Goal: Task Accomplishment & Management: Complete application form

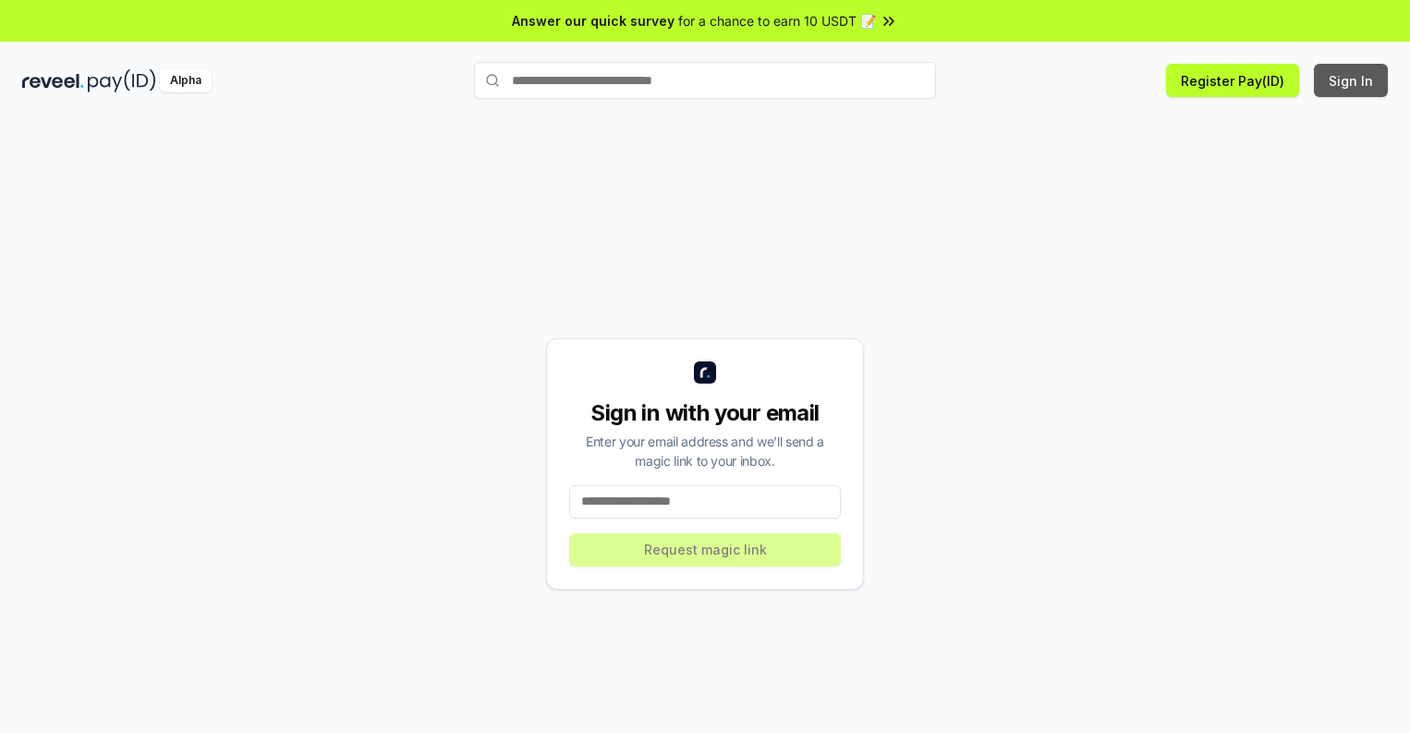
click at [1352, 80] on button "Sign In" at bounding box center [1351, 80] width 74 height 33
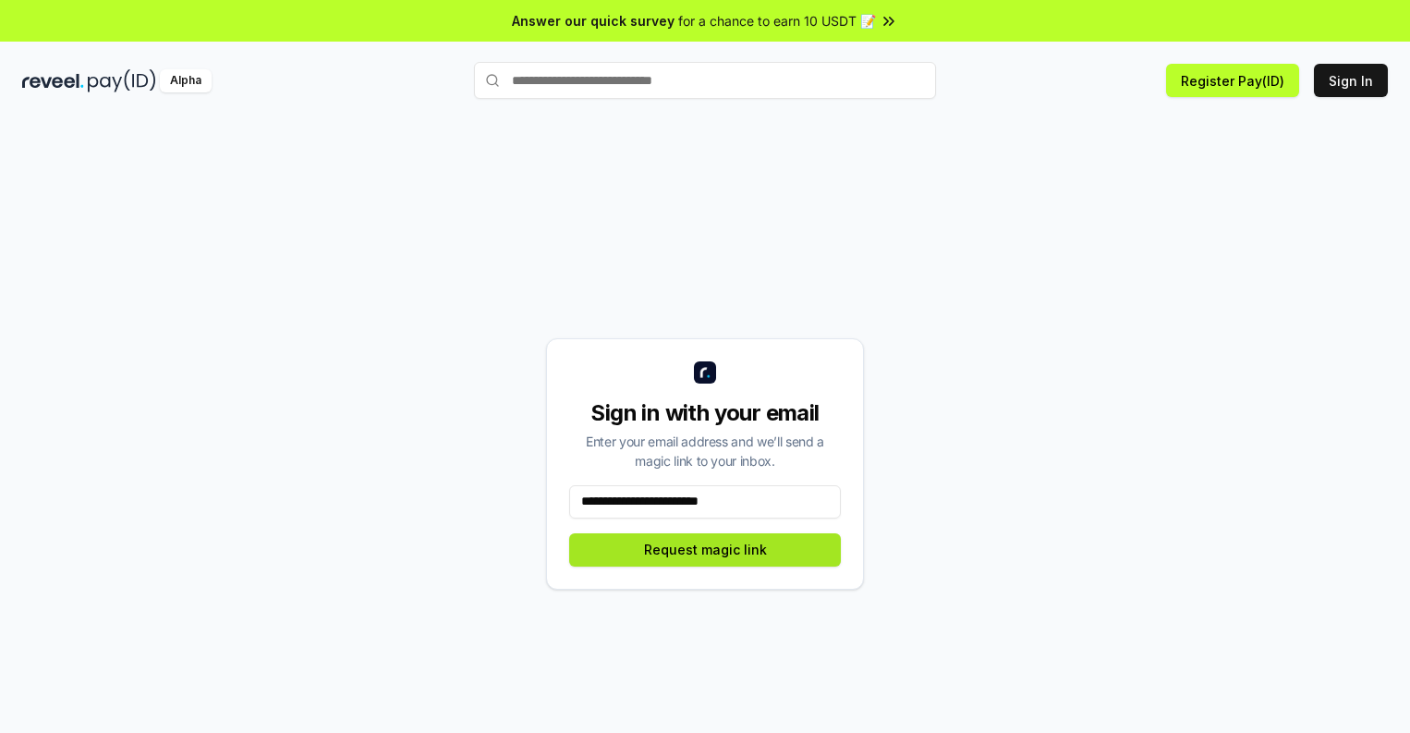
type input "**********"
click at [705, 549] on button "Request magic link" at bounding box center [705, 549] width 272 height 33
